Goal: Complete application form

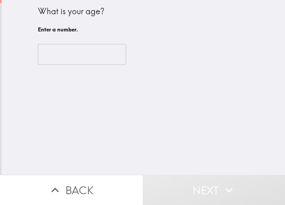
click at [88, 62] on input "number" at bounding box center [82, 54] width 88 height 21
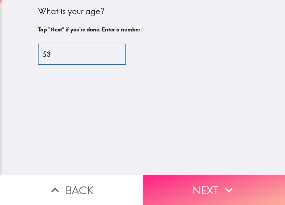
type input "53"
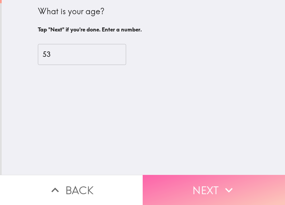
click at [169, 175] on button "Next" at bounding box center [214, 190] width 143 height 30
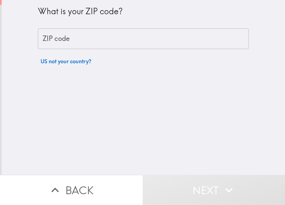
click at [66, 44] on input "ZIP code" at bounding box center [143, 38] width 211 height 21
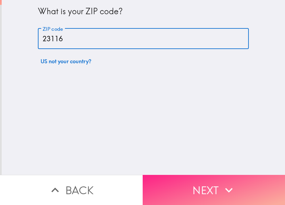
type input "23116"
click at [179, 181] on button "Next" at bounding box center [214, 190] width 143 height 30
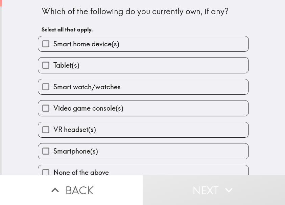
click at [101, 48] on span "Smart home device(s)" at bounding box center [86, 43] width 66 height 9
click at [53, 48] on input "Smart home device(s)" at bounding box center [45, 43] width 15 height 15
checkbox input "true"
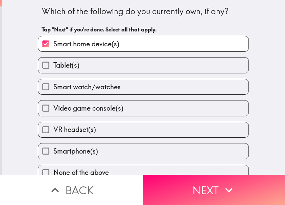
click at [89, 70] on label "Tablet(s)" at bounding box center [143, 64] width 210 height 15
click at [53, 70] on input "Tablet(s)" at bounding box center [45, 64] width 15 height 15
checkbox input "true"
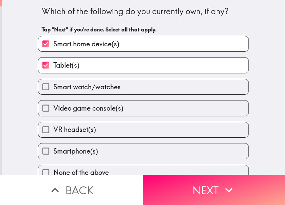
scroll to position [11, 0]
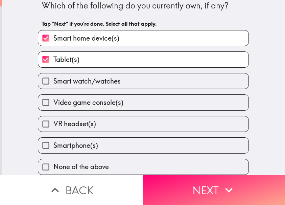
click at [103, 139] on label "Smartphone(s)" at bounding box center [143, 144] width 210 height 15
click at [53, 139] on input "Smartphone(s)" at bounding box center [45, 144] width 15 height 15
checkbox input "true"
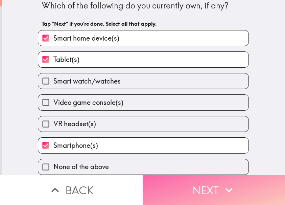
click at [187, 178] on button "Next" at bounding box center [214, 190] width 143 height 30
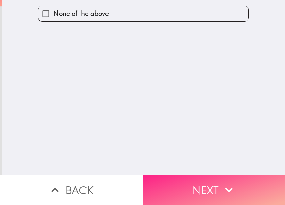
scroll to position [0, 0]
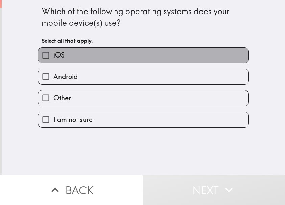
click at [83, 58] on label "iOS" at bounding box center [143, 55] width 210 height 15
click at [53, 58] on input "iOS" at bounding box center [45, 55] width 15 height 15
checkbox input "true"
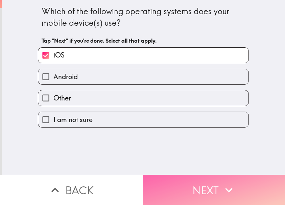
click at [173, 185] on button "Next" at bounding box center [214, 190] width 143 height 30
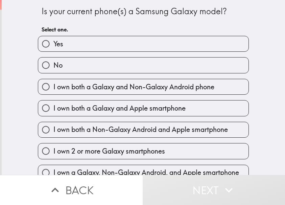
click at [75, 46] on label "Yes" at bounding box center [143, 43] width 210 height 15
click at [53, 46] on input "Yes" at bounding box center [45, 43] width 15 height 15
radio input "true"
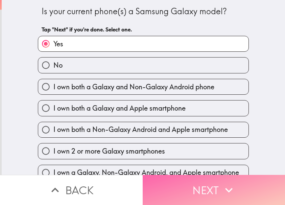
click at [169, 175] on button "Next" at bounding box center [214, 190] width 143 height 30
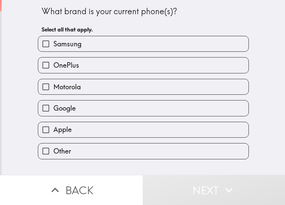
click at [76, 46] on span "Samsung" at bounding box center [67, 43] width 28 height 9
click at [53, 46] on input "Samsung" at bounding box center [45, 43] width 15 height 15
checkbox input "true"
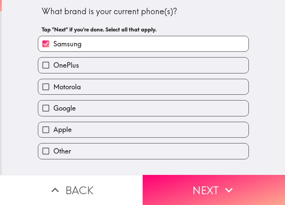
click at [71, 128] on label "Apple" at bounding box center [143, 129] width 210 height 15
click at [53, 128] on input "Apple" at bounding box center [45, 129] width 15 height 15
checkbox input "true"
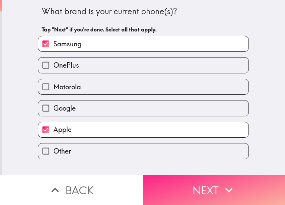
click at [187, 175] on button "Next" at bounding box center [214, 190] width 143 height 30
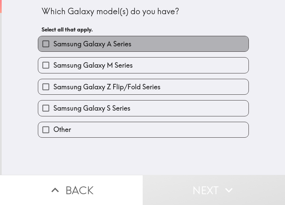
click at [105, 46] on span "Samsung Galaxy A Series" at bounding box center [92, 43] width 78 height 9
click at [53, 46] on input "Samsung Galaxy A Series" at bounding box center [45, 43] width 15 height 15
checkbox input "true"
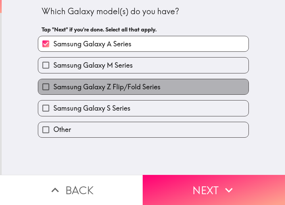
click at [117, 83] on span "Samsung Galaxy Z Flip/Fold Series" at bounding box center [106, 86] width 107 height 9
click at [53, 83] on input "Samsung Galaxy Z Flip/Fold Series" at bounding box center [45, 86] width 15 height 15
checkbox input "true"
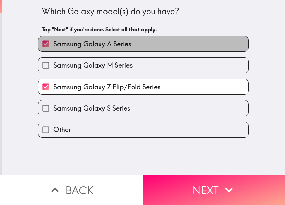
click at [115, 44] on span "Samsung Galaxy A Series" at bounding box center [92, 43] width 78 height 9
click at [53, 44] on input "Samsung Galaxy A Series" at bounding box center [45, 43] width 15 height 15
checkbox input "false"
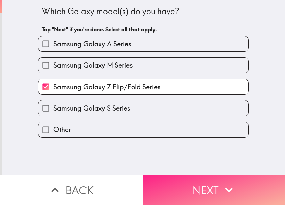
click at [158, 178] on button "Next" at bounding box center [214, 190] width 143 height 30
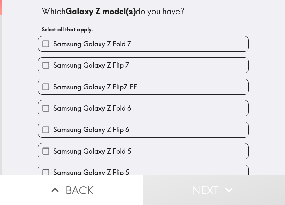
click at [131, 46] on label "Samsung Galaxy Z Fold 7" at bounding box center [143, 43] width 210 height 15
click at [53, 46] on input "Samsung Galaxy Z Fold 7" at bounding box center [45, 43] width 15 height 15
checkbox input "true"
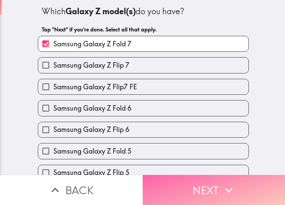
click at [186, 183] on button "Next" at bounding box center [214, 190] width 143 height 30
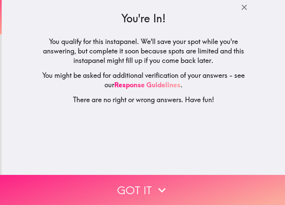
click at [154, 176] on button "Got it" at bounding box center [142, 190] width 285 height 30
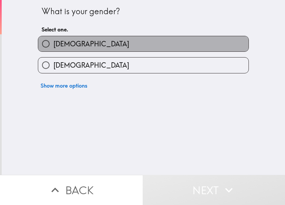
click at [65, 41] on label "[DEMOGRAPHIC_DATA]" at bounding box center [143, 43] width 210 height 15
click at [53, 41] on input "[DEMOGRAPHIC_DATA]" at bounding box center [45, 43] width 15 height 15
radio input "true"
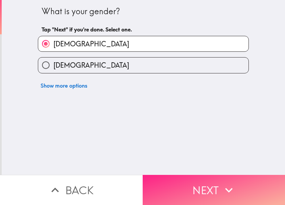
click at [189, 182] on button "Next" at bounding box center [214, 190] width 143 height 30
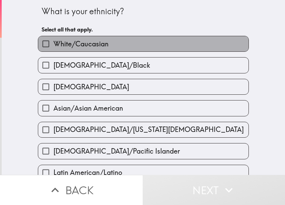
click at [108, 45] on label "White/Caucasian" at bounding box center [143, 43] width 210 height 15
click at [53, 45] on input "White/Caucasian" at bounding box center [45, 43] width 15 height 15
checkbox input "true"
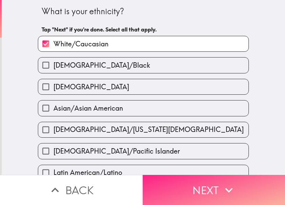
click at [170, 183] on button "Next" at bounding box center [214, 190] width 143 height 30
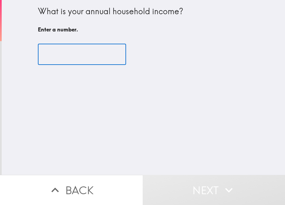
click at [81, 56] on input "number" at bounding box center [82, 54] width 88 height 21
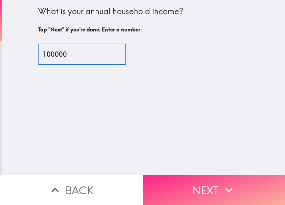
type input "100000"
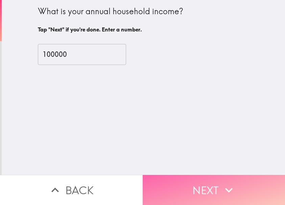
click at [193, 175] on button "Next" at bounding box center [214, 190] width 143 height 30
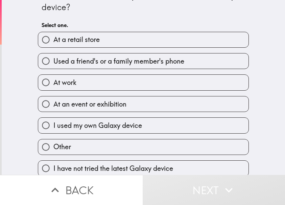
scroll to position [22, 0]
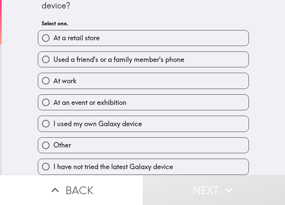
click at [101, 75] on label "At work" at bounding box center [143, 80] width 210 height 15
click at [53, 75] on input "At work" at bounding box center [45, 80] width 15 height 15
radio input "true"
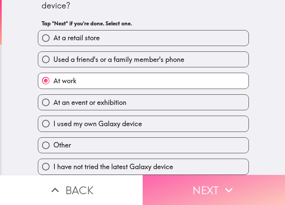
click at [168, 187] on button "Next" at bounding box center [214, 190] width 143 height 30
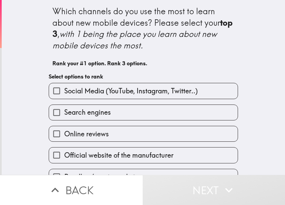
click at [119, 95] on span "Social Media (YouTube, Instagram, Twitter..)" at bounding box center [130, 90] width 133 height 9
click at [64, 95] on input "Social Media (YouTube, Instagram, Twitter..)" at bounding box center [56, 90] width 15 height 15
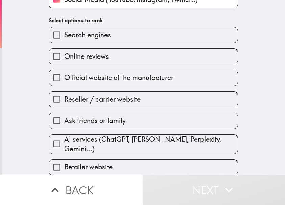
scroll to position [81, 0]
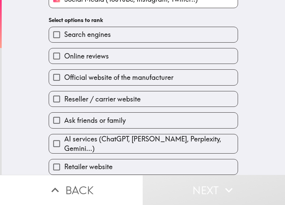
click at [115, 101] on span "Reseller / carrier website" at bounding box center [102, 98] width 76 height 9
click at [64, 101] on input "Reseller / carrier website" at bounding box center [56, 98] width 15 height 15
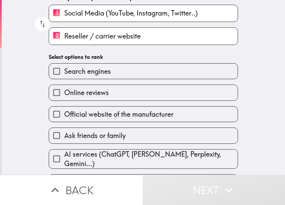
scroll to position [82, 0]
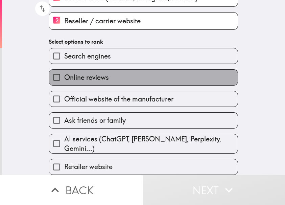
click at [104, 75] on label "Online reviews" at bounding box center [143, 77] width 189 height 15
click at [64, 75] on input "Online reviews" at bounding box center [56, 77] width 15 height 15
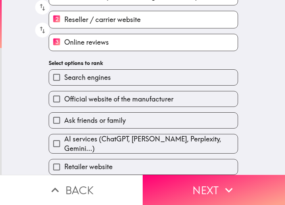
click at [105, 119] on span "Ask friends or family" at bounding box center [94, 120] width 61 height 9
click at [64, 119] on input "Ask friends or family" at bounding box center [56, 119] width 15 height 15
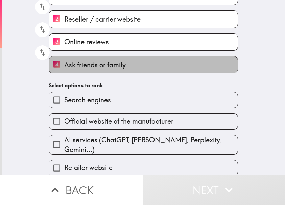
click at [120, 71] on label "4 Ask friends or family" at bounding box center [143, 64] width 189 height 17
click at [64, 71] on input "4 Ask friends or family" at bounding box center [56, 64] width 15 height 17
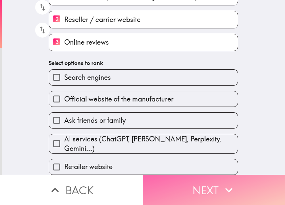
click at [183, 178] on button "Next" at bounding box center [214, 190] width 143 height 30
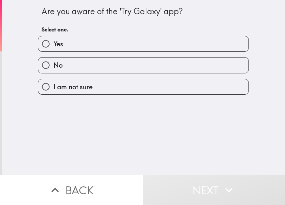
click at [141, 51] on label "Yes" at bounding box center [143, 43] width 210 height 15
click at [53, 51] on input "Yes" at bounding box center [45, 43] width 15 height 15
radio input "true"
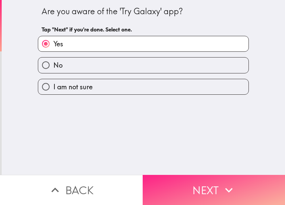
click at [200, 185] on button "Next" at bounding box center [214, 190] width 143 height 30
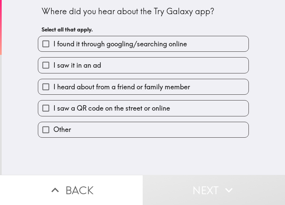
click at [104, 44] on span "I found it through googling/searching online" at bounding box center [119, 43] width 133 height 9
click at [53, 44] on input "I found it through googling/searching online" at bounding box center [45, 43] width 15 height 15
checkbox input "true"
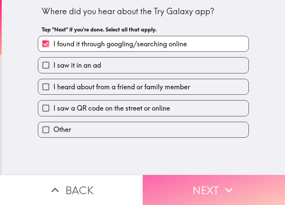
click at [199, 178] on button "Next" at bounding box center [214, 190] width 143 height 30
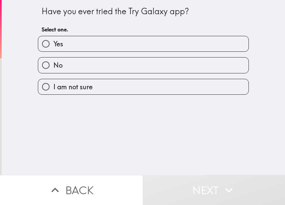
click at [77, 39] on label "Yes" at bounding box center [143, 43] width 210 height 15
click at [53, 39] on input "Yes" at bounding box center [45, 43] width 15 height 15
radio input "true"
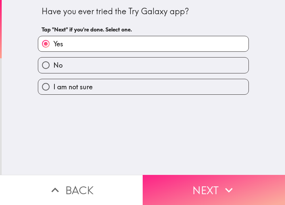
click at [201, 183] on button "Next" at bounding box center [214, 190] width 143 height 30
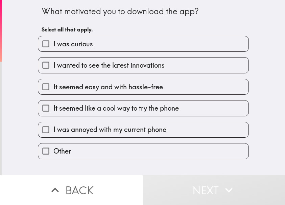
click at [110, 65] on span "I wanted to see the latest innovations" at bounding box center [108, 64] width 111 height 9
click at [53, 65] on input "I wanted to see the latest innovations" at bounding box center [45, 64] width 15 height 15
checkbox input "true"
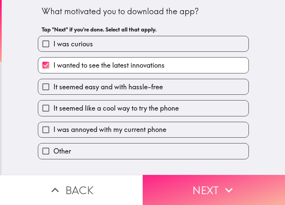
click at [180, 185] on button "Next" at bounding box center [214, 190] width 143 height 30
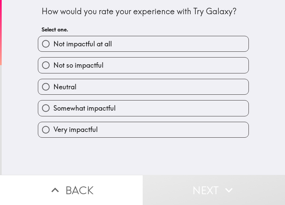
click at [86, 104] on span "Somewhat impactful" at bounding box center [84, 107] width 62 height 9
click at [53, 104] on input "Somewhat impactful" at bounding box center [45, 107] width 15 height 15
radio input "true"
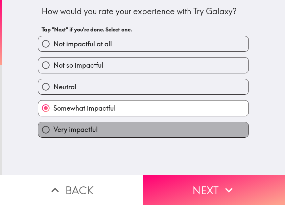
click at [110, 136] on label "Very impactful" at bounding box center [143, 129] width 210 height 15
click at [53, 136] on input "Very impactful" at bounding box center [45, 129] width 15 height 15
radio input "true"
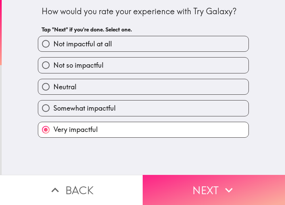
click at [164, 193] on button "Next" at bounding box center [214, 190] width 143 height 30
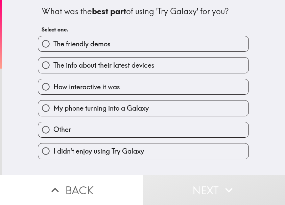
click at [102, 47] on span "The friendly demos" at bounding box center [81, 43] width 57 height 9
click at [53, 47] on input "The friendly demos" at bounding box center [45, 43] width 15 height 15
radio input "true"
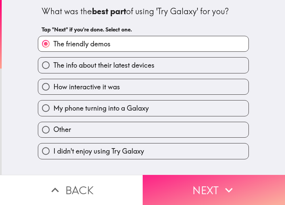
click at [186, 183] on button "Next" at bounding box center [214, 190] width 143 height 30
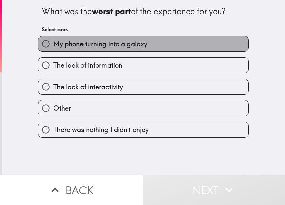
click at [110, 45] on span "My phone turning into a galaxy" at bounding box center [100, 43] width 94 height 9
click at [53, 45] on input "My phone turning into a galaxy" at bounding box center [45, 43] width 15 height 15
radio input "true"
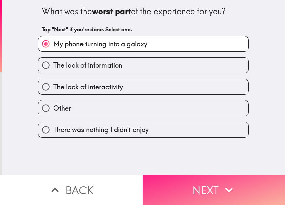
click at [171, 188] on button "Next" at bounding box center [214, 190] width 143 height 30
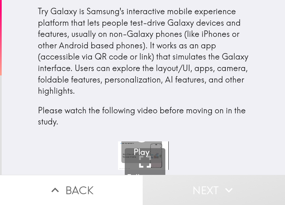
click at [137, 150] on h5 "Play" at bounding box center [141, 151] width 16 height 11
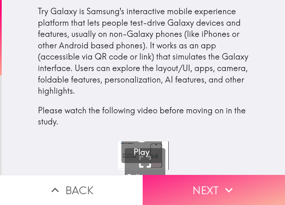
click at [210, 182] on button "Next" at bounding box center [214, 190] width 143 height 30
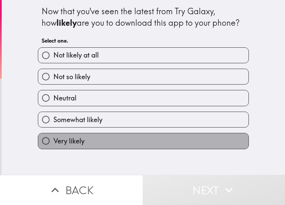
click at [85, 140] on label "Very likely" at bounding box center [143, 140] width 210 height 15
click at [53, 140] on input "Very likely" at bounding box center [45, 140] width 15 height 15
radio input "true"
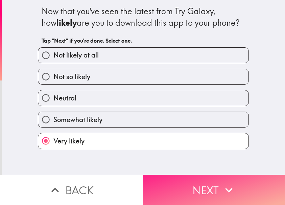
click at [174, 175] on button "Next" at bounding box center [214, 190] width 143 height 30
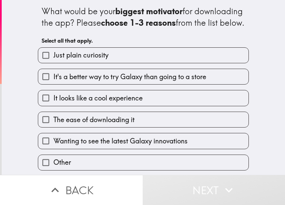
scroll to position [12, 0]
click at [91, 120] on span "The ease of downloading it" at bounding box center [93, 119] width 81 height 9
click at [53, 120] on input "The ease of downloading it" at bounding box center [45, 119] width 15 height 15
checkbox input "true"
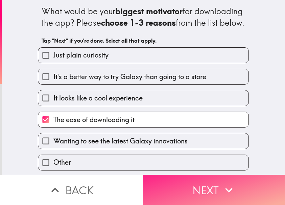
click at [174, 183] on button "Next" at bounding box center [214, 190] width 143 height 30
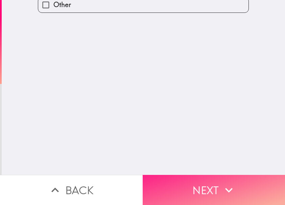
scroll to position [0, 0]
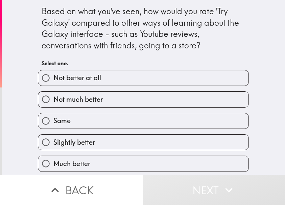
scroll to position [2, 0]
click at [90, 141] on span "Slightly better" at bounding box center [74, 141] width 42 height 9
click at [53, 141] on input "Slightly better" at bounding box center [45, 141] width 15 height 15
radio input "true"
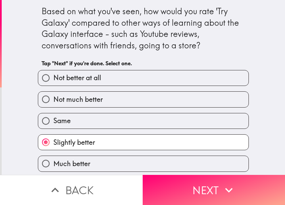
click at [135, 153] on div "Much better" at bounding box center [140, 160] width 216 height 21
click at [146, 162] on label "Much better" at bounding box center [143, 163] width 210 height 15
click at [53, 162] on input "Much better" at bounding box center [45, 163] width 15 height 15
radio input "true"
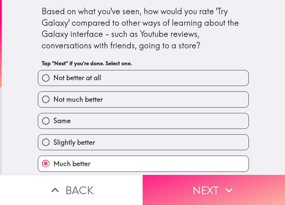
click at [156, 181] on button "Next" at bounding box center [214, 190] width 143 height 30
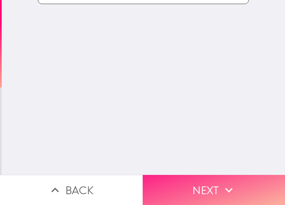
scroll to position [0, 0]
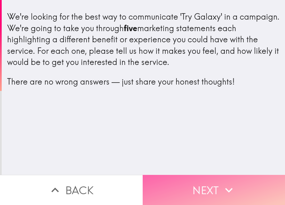
click at [184, 178] on button "Next" at bounding box center [214, 190] width 143 height 30
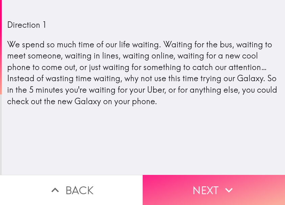
click at [184, 178] on button "Next" at bounding box center [214, 190] width 143 height 30
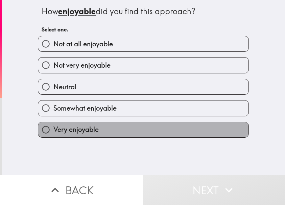
click at [88, 134] on label "Very enjoyable" at bounding box center [143, 129] width 210 height 15
click at [53, 134] on input "Very enjoyable" at bounding box center [45, 129] width 15 height 15
radio input "true"
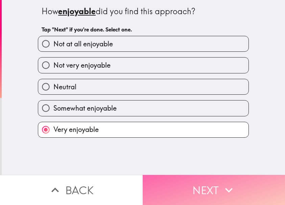
click at [157, 177] on button "Next" at bounding box center [214, 190] width 143 height 30
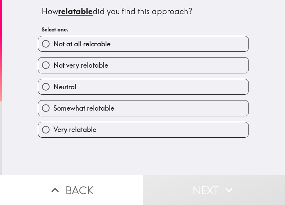
click at [101, 132] on label "Very relatable" at bounding box center [143, 129] width 210 height 15
click at [53, 132] on input "Very relatable" at bounding box center [45, 129] width 15 height 15
radio input "true"
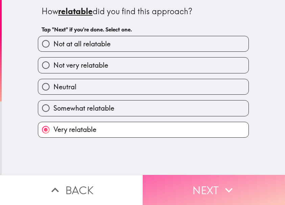
click at [170, 180] on button "Next" at bounding box center [214, 190] width 143 height 30
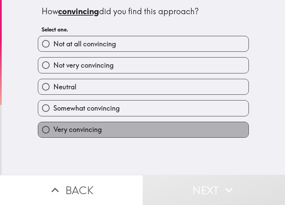
click at [92, 126] on span "Very convincing" at bounding box center [77, 129] width 48 height 9
click at [53, 126] on input "Very convincing" at bounding box center [45, 129] width 15 height 15
radio input "true"
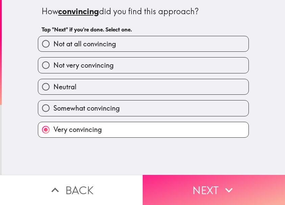
click at [160, 179] on button "Next" at bounding box center [214, 190] width 143 height 30
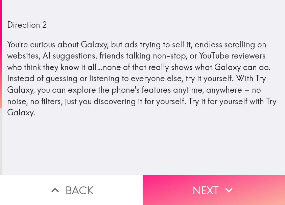
click at [186, 195] on button "Next" at bounding box center [214, 190] width 143 height 30
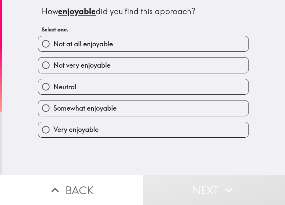
click at [116, 126] on label "Very enjoyable" at bounding box center [143, 129] width 210 height 15
click at [53, 126] on input "Very enjoyable" at bounding box center [45, 129] width 15 height 15
radio input "true"
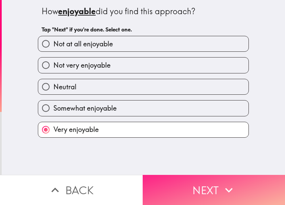
click at [161, 175] on button "Next" at bounding box center [214, 190] width 143 height 30
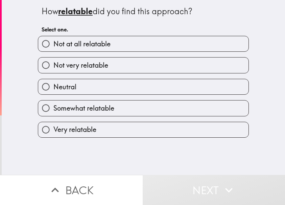
click at [95, 128] on label "Very relatable" at bounding box center [143, 129] width 210 height 15
click at [53, 128] on input "Very relatable" at bounding box center [45, 129] width 15 height 15
radio input "true"
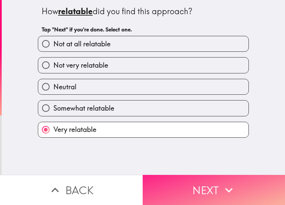
click at [182, 175] on button "Next" at bounding box center [214, 190] width 143 height 30
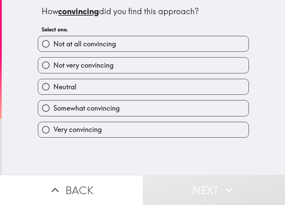
click at [151, 133] on label "Very convincing" at bounding box center [143, 129] width 210 height 15
click at [53, 133] on input "Very convincing" at bounding box center [45, 129] width 15 height 15
radio input "true"
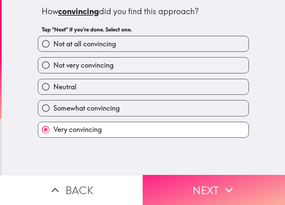
click at [190, 183] on button "Next" at bounding box center [214, 190] width 143 height 30
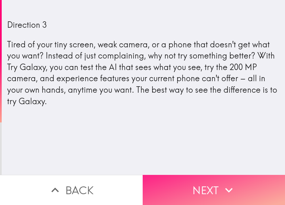
click at [168, 184] on button "Next" at bounding box center [214, 190] width 143 height 30
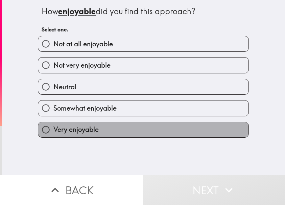
click at [100, 127] on label "Very enjoyable" at bounding box center [143, 129] width 210 height 15
click at [53, 127] on input "Very enjoyable" at bounding box center [45, 129] width 15 height 15
radio input "true"
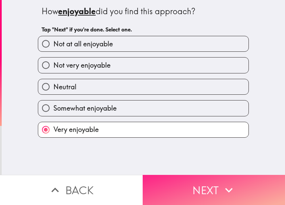
click at [205, 186] on button "Next" at bounding box center [214, 190] width 143 height 30
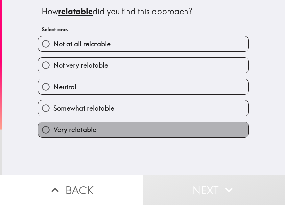
click at [92, 132] on span "Very relatable" at bounding box center [74, 129] width 43 height 9
click at [53, 132] on input "Very relatable" at bounding box center [45, 129] width 15 height 15
radio input "true"
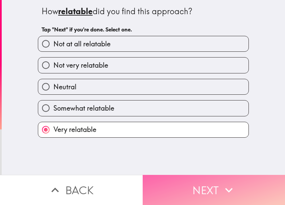
click at [163, 182] on button "Next" at bounding box center [214, 190] width 143 height 30
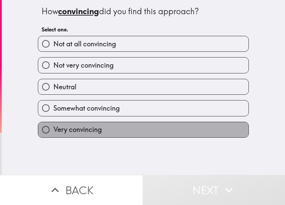
click at [125, 132] on label "Very convincing" at bounding box center [143, 129] width 210 height 15
click at [53, 132] on input "Very convincing" at bounding box center [45, 129] width 15 height 15
radio input "true"
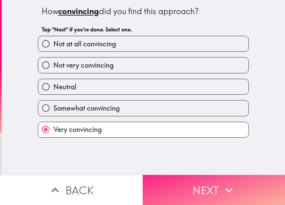
click at [169, 175] on button "Next" at bounding box center [214, 190] width 143 height 30
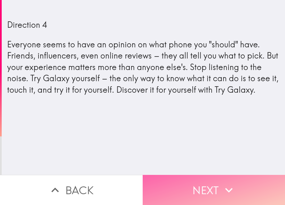
click at [155, 175] on button "Next" at bounding box center [214, 190] width 143 height 30
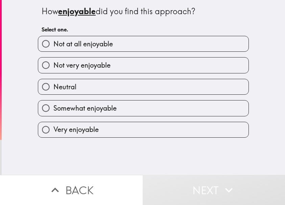
click at [92, 129] on span "Very enjoyable" at bounding box center [75, 129] width 45 height 9
click at [53, 129] on input "Very enjoyable" at bounding box center [45, 129] width 15 height 15
radio input "true"
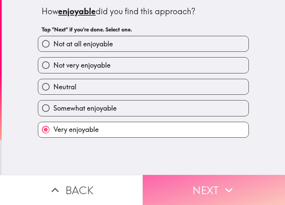
click at [153, 182] on button "Next" at bounding box center [214, 190] width 143 height 30
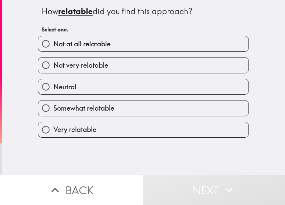
click at [106, 109] on span "Somewhat relatable" at bounding box center [83, 107] width 61 height 9
click at [53, 109] on input "Somewhat relatable" at bounding box center [45, 107] width 15 height 15
radio input "true"
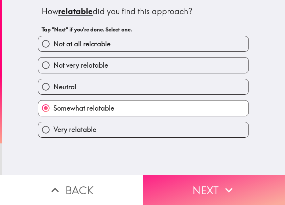
click at [160, 180] on button "Next" at bounding box center [214, 190] width 143 height 30
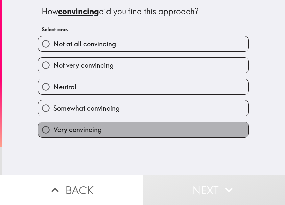
click at [120, 129] on label "Very convincing" at bounding box center [143, 129] width 210 height 15
click at [53, 129] on input "Very convincing" at bounding box center [45, 129] width 15 height 15
radio input "true"
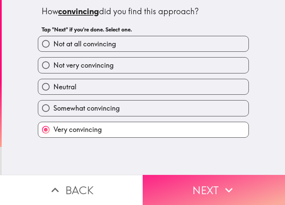
click at [168, 183] on button "Next" at bounding box center [214, 190] width 143 height 30
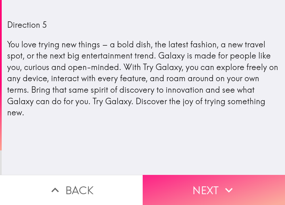
click at [160, 191] on button "Next" at bounding box center [214, 190] width 143 height 30
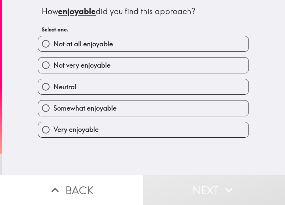
click at [100, 137] on div "Very enjoyable" at bounding box center [143, 130] width 211 height 16
click at [110, 134] on label "Very enjoyable" at bounding box center [143, 129] width 210 height 15
click at [53, 134] on input "Very enjoyable" at bounding box center [45, 129] width 15 height 15
radio input "true"
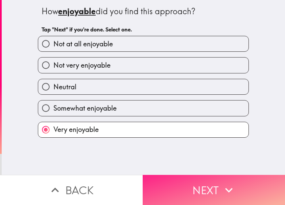
click at [169, 183] on button "Next" at bounding box center [214, 190] width 143 height 30
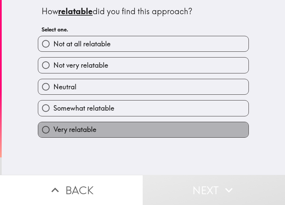
click at [100, 129] on label "Very relatable" at bounding box center [143, 129] width 210 height 15
click at [53, 129] on input "Very relatable" at bounding box center [45, 129] width 15 height 15
radio input "true"
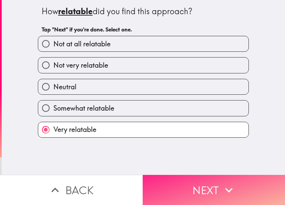
click at [152, 176] on button "Next" at bounding box center [214, 190] width 143 height 30
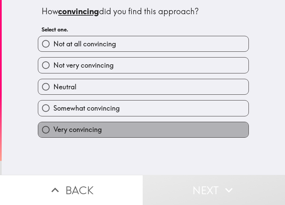
click at [114, 127] on label "Very convincing" at bounding box center [143, 129] width 210 height 15
click at [53, 127] on input "Very convincing" at bounding box center [45, 129] width 15 height 15
radio input "true"
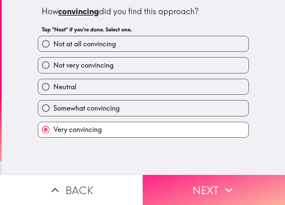
click at [179, 176] on button "Next" at bounding box center [214, 190] width 143 height 30
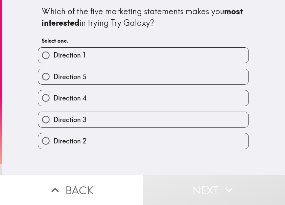
click at [92, 118] on label "Direction 3" at bounding box center [143, 119] width 210 height 15
click at [53, 118] on input "Direction 3" at bounding box center [45, 119] width 15 height 15
radio input "true"
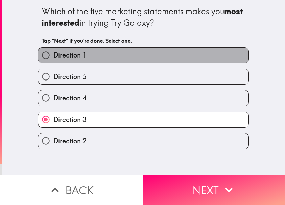
click at [113, 60] on label "Direction 1" at bounding box center [143, 55] width 210 height 15
click at [53, 60] on input "Direction 1" at bounding box center [45, 55] width 15 height 15
radio input "true"
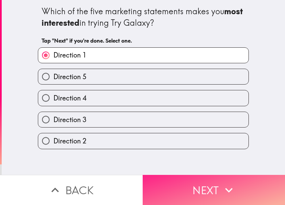
click at [156, 175] on button "Next" at bounding box center [214, 190] width 143 height 30
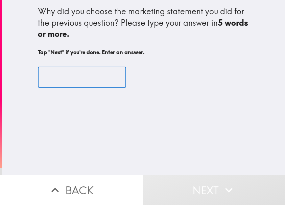
click at [72, 72] on input "text" at bounding box center [82, 77] width 88 height 21
click at [47, 76] on input "text" at bounding box center [82, 77] width 88 height 21
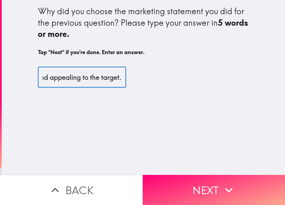
scroll to position [0, 271]
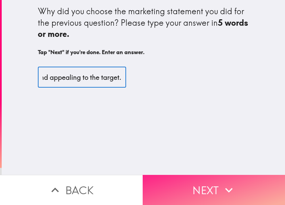
type input "Because it clearly communicates the value of the product while capturing attent…"
click at [178, 177] on button "Next" at bounding box center [214, 190] width 143 height 30
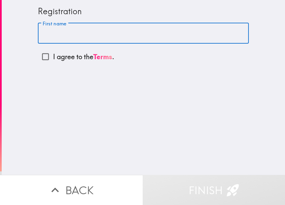
click at [70, 32] on input "First name" at bounding box center [143, 33] width 211 height 21
click at [42, 57] on input "I agree to the Terms ." at bounding box center [45, 56] width 15 height 15
checkbox input "true"
click at [78, 30] on input "First name" at bounding box center [143, 33] width 211 height 21
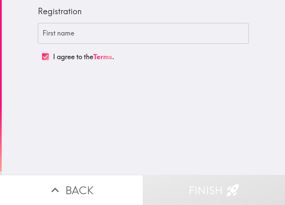
click at [97, 34] on input "First name" at bounding box center [143, 33] width 211 height 21
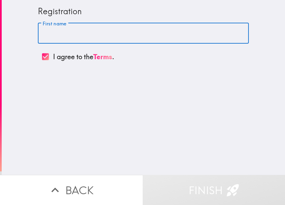
type input "B"
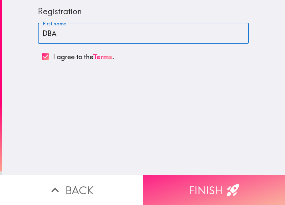
type input "DBA"
click at [198, 179] on button "Finish" at bounding box center [214, 190] width 143 height 30
